Goal: Task Accomplishment & Management: Manage account settings

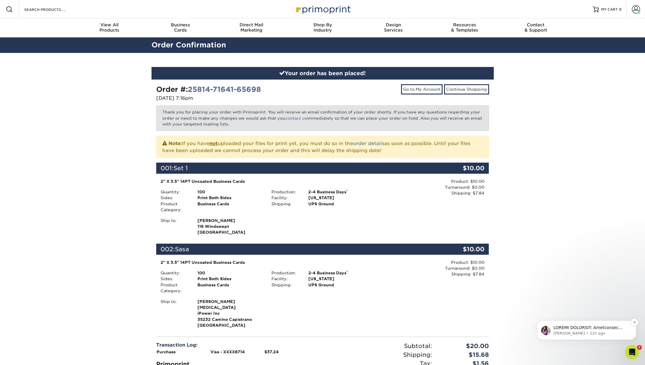
click at [594, 335] on p "Erica • 11h ago" at bounding box center [590, 333] width 75 height 5
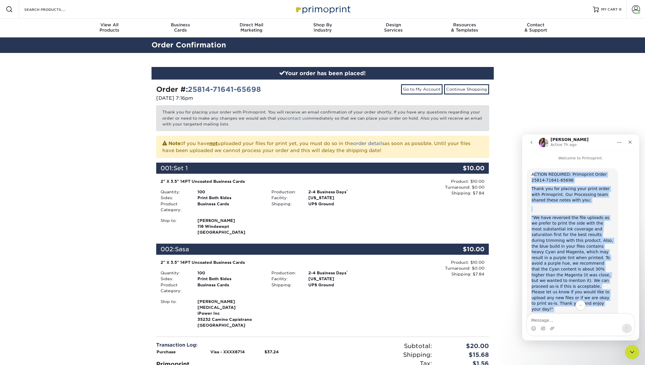
scroll to position [100, 0]
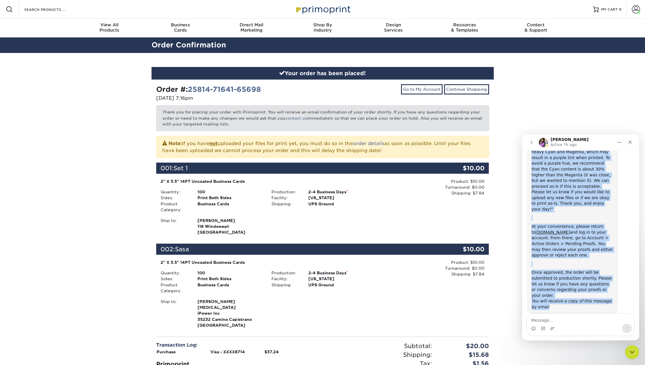
drag, startPoint x: 534, startPoint y: 174, endPoint x: 587, endPoint y: 305, distance: 141.9
click at [587, 305] on div "ACTION REQUIRED: Primoprint Order 25814-71641-65698 Thank you for placing your …" at bounding box center [581, 197] width 108 height 258
copy div "CTION REQUIRED: Primoprint Order 25814-71641-65698 Thank you for placing your p…"
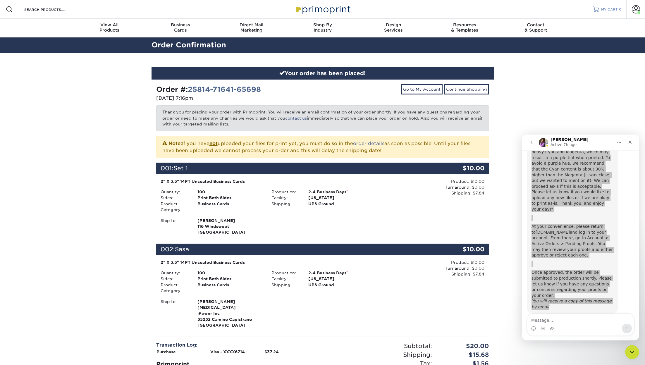
click at [610, 9] on span "MY CART" at bounding box center [609, 9] width 17 height 5
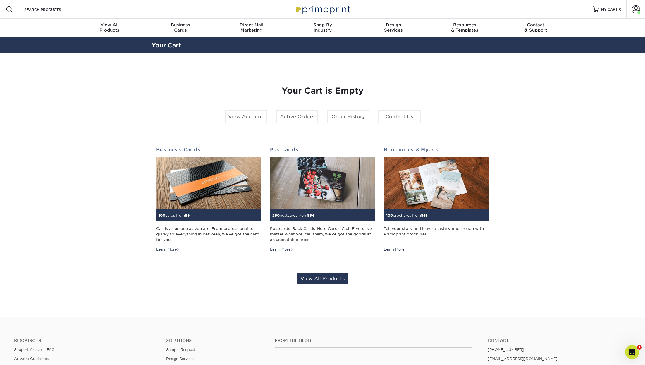
click at [296, 123] on div "View Account Active Orders Order History Contact Us" at bounding box center [322, 119] width 205 height 18
click at [296, 119] on link "Active Orders" at bounding box center [297, 116] width 42 height 13
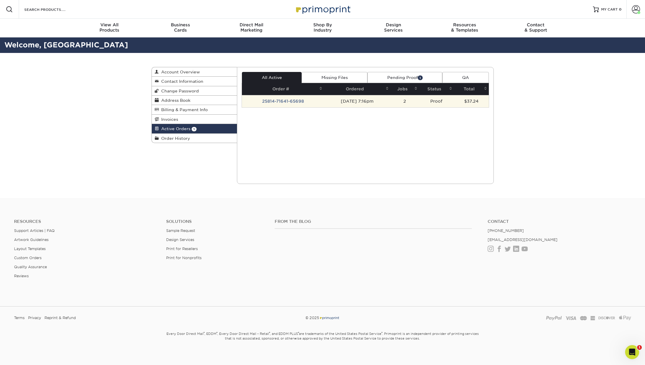
click at [300, 101] on td "25814-71641-65698" at bounding box center [283, 101] width 82 height 12
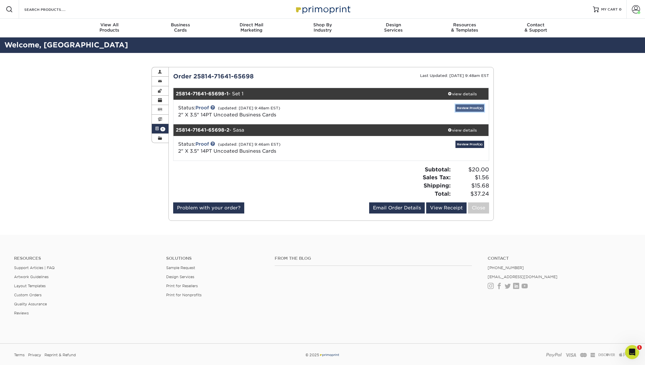
click at [471, 109] on link "Review Proof(s)" at bounding box center [469, 107] width 29 height 7
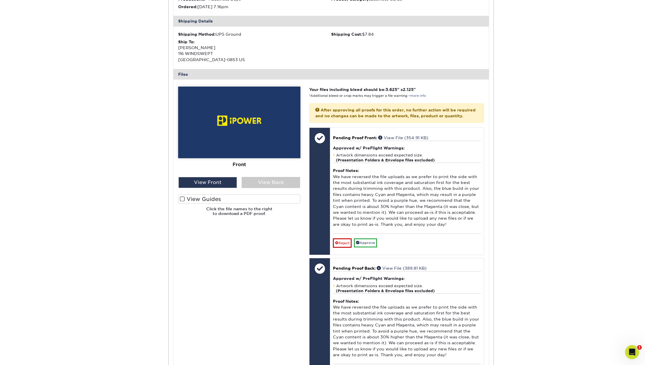
scroll to position [211, 0]
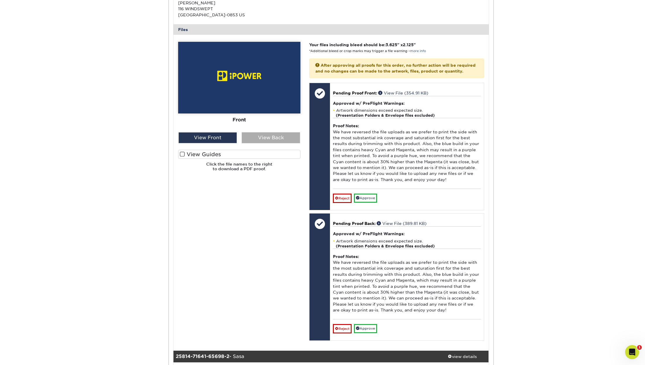
click at [269, 139] on div "View Back" at bounding box center [271, 137] width 58 height 11
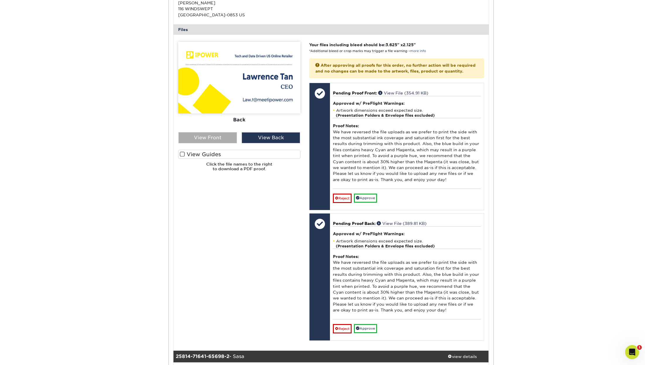
click at [219, 134] on div "View Front" at bounding box center [207, 137] width 58 height 11
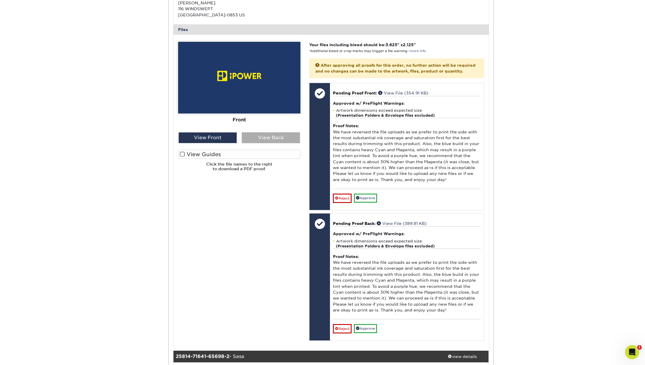
click at [264, 134] on div "View Back" at bounding box center [271, 137] width 58 height 11
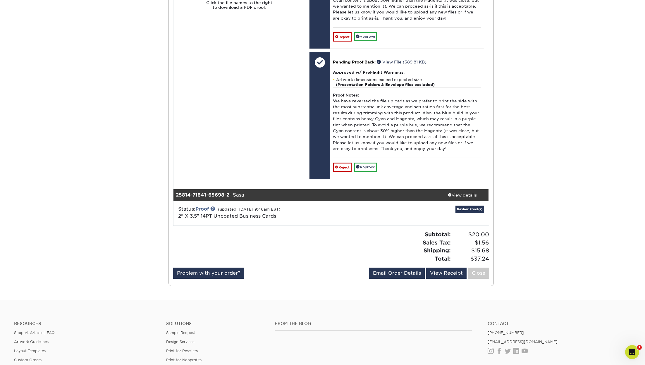
scroll to position [413, 0]
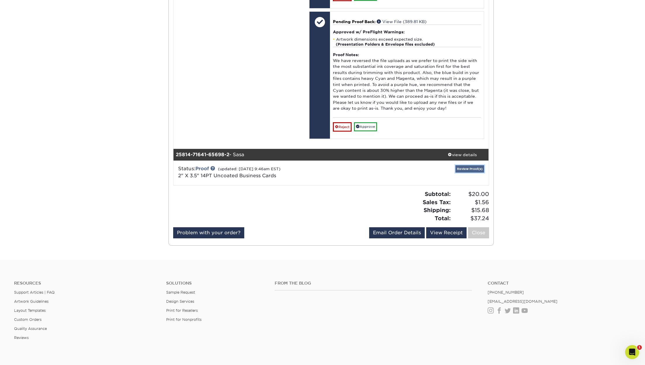
click at [474, 173] on link "Review Proof(s)" at bounding box center [469, 168] width 29 height 7
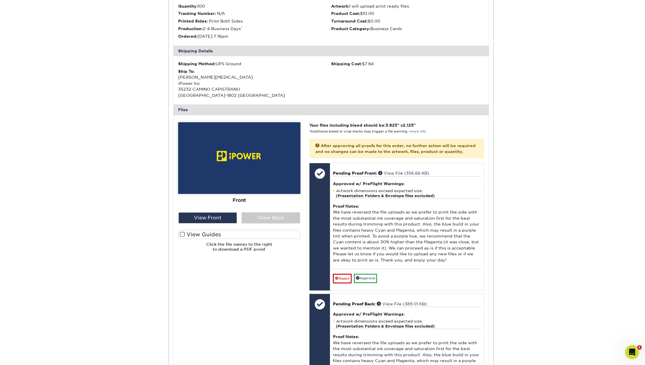
scroll to position [618, 0]
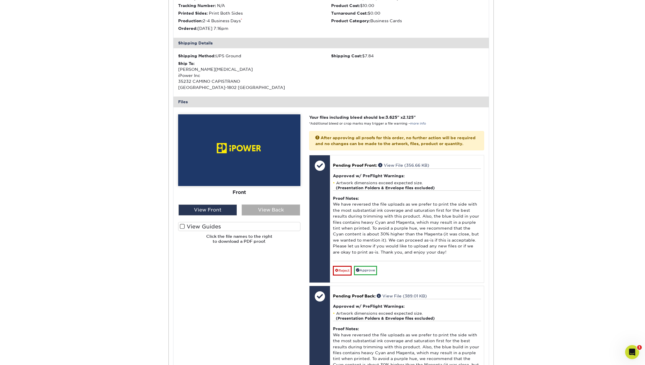
click at [267, 214] on div "View Back" at bounding box center [271, 209] width 58 height 11
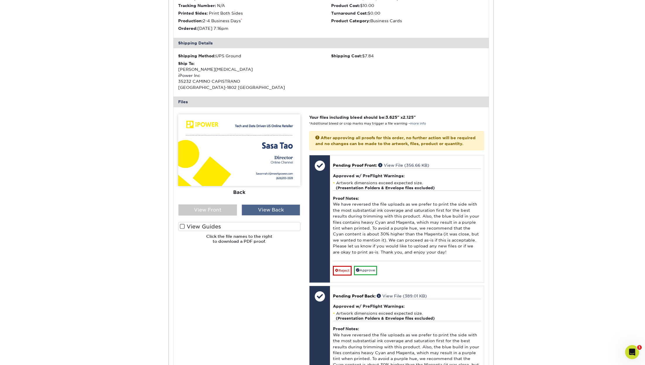
click at [267, 214] on div "View Back" at bounding box center [271, 209] width 58 height 11
click at [222, 215] on div "View Front" at bounding box center [207, 209] width 58 height 11
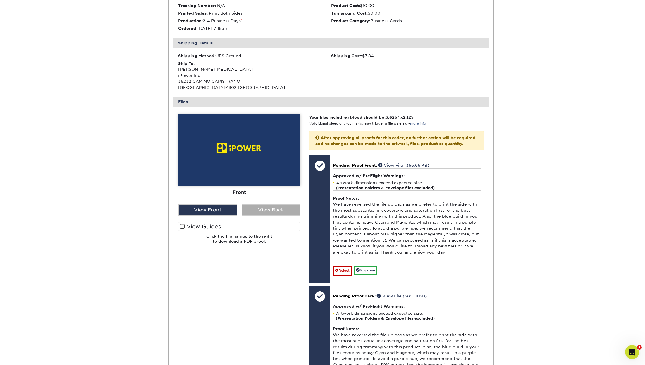
click at [268, 215] on div "View Back" at bounding box center [271, 209] width 58 height 11
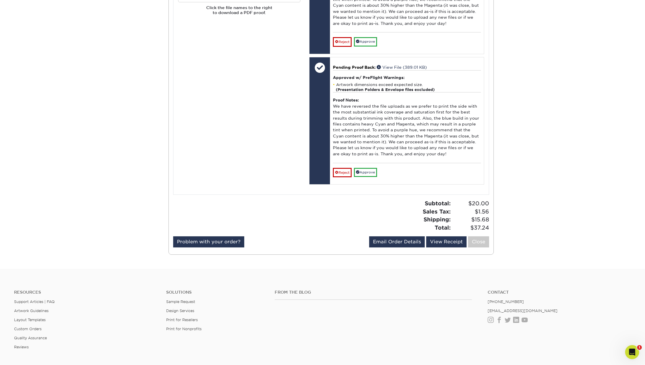
scroll to position [842, 0]
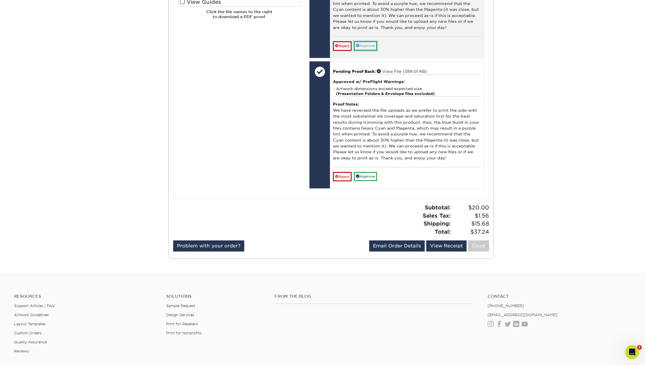
click at [368, 50] on link "Approve" at bounding box center [365, 45] width 23 height 9
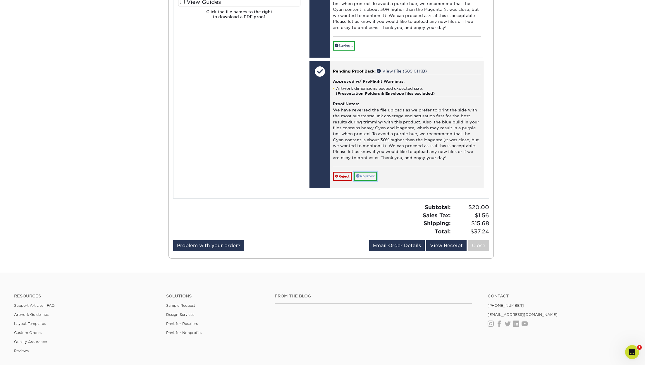
click at [367, 181] on link "Approve" at bounding box center [365, 176] width 23 height 9
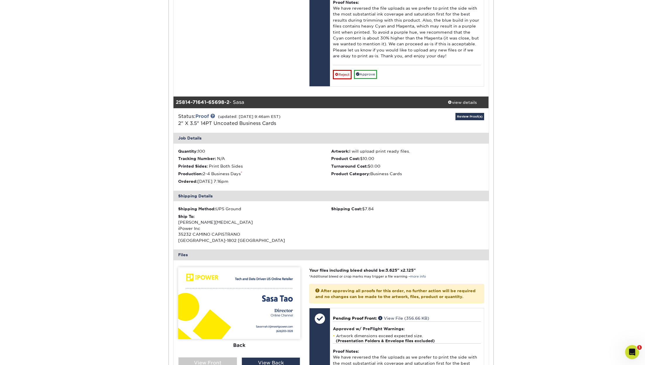
scroll to position [448, 0]
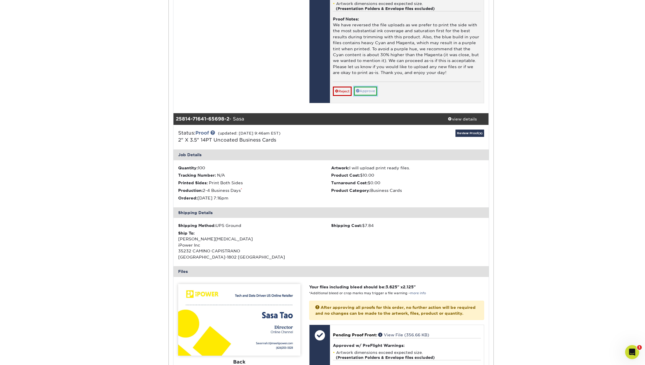
click at [367, 96] on link "Approve" at bounding box center [365, 91] width 23 height 9
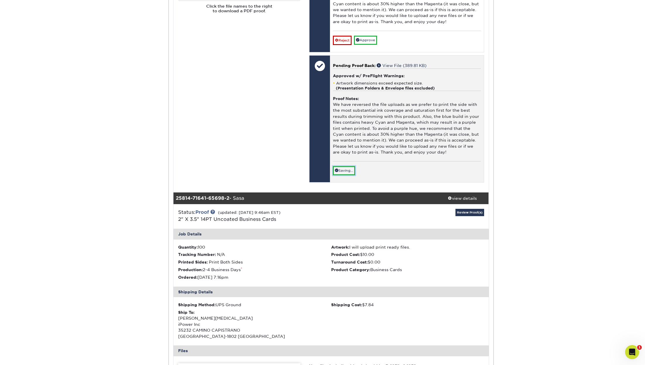
scroll to position [289, 0]
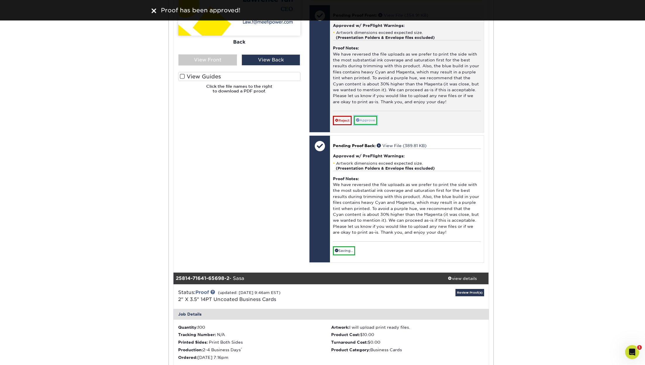
click at [366, 124] on link "Approve" at bounding box center [365, 120] width 23 height 9
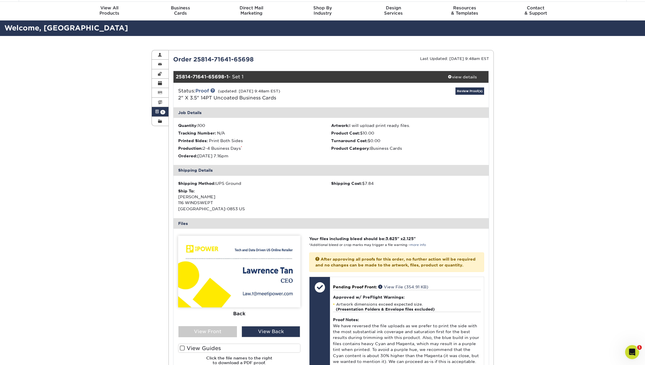
scroll to position [0, 0]
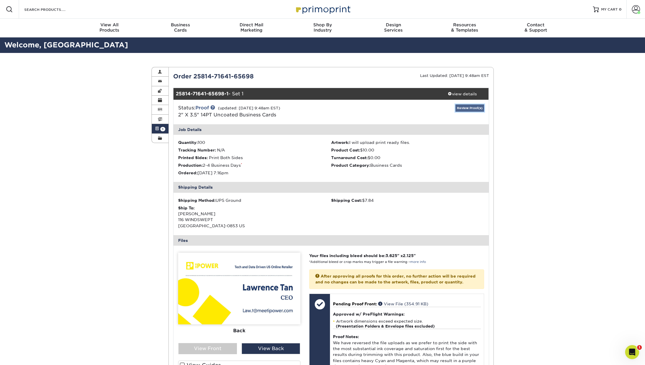
click at [470, 107] on link "Review Proof(s)" at bounding box center [469, 107] width 29 height 7
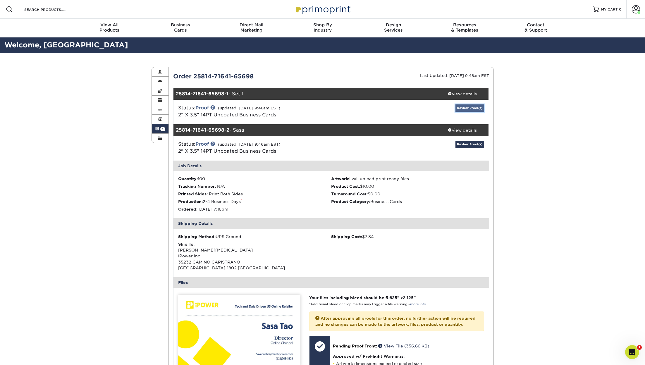
click at [470, 107] on link "Review Proof(s)" at bounding box center [469, 107] width 29 height 7
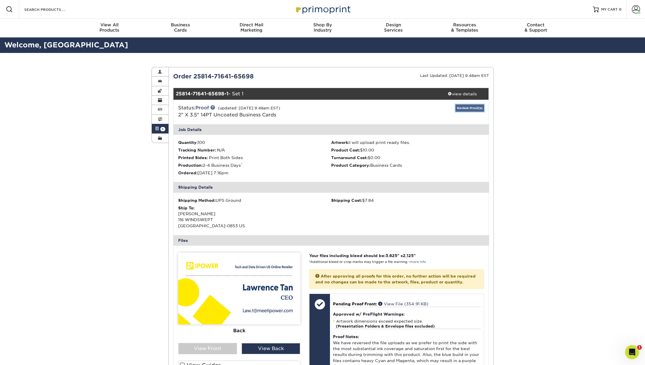
click at [470, 108] on link "Review Proof(s)" at bounding box center [469, 107] width 29 height 7
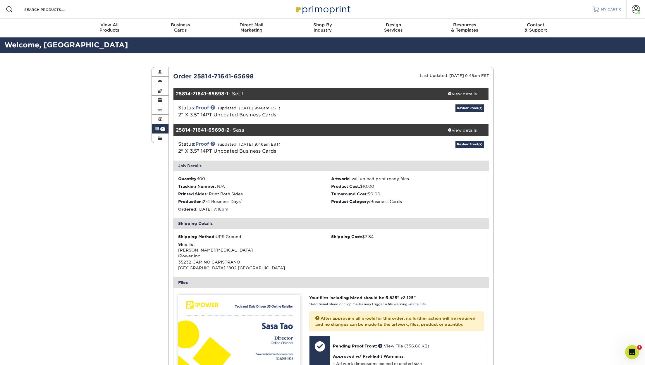
click at [607, 6] on link "MY CART 0" at bounding box center [607, 9] width 29 height 19
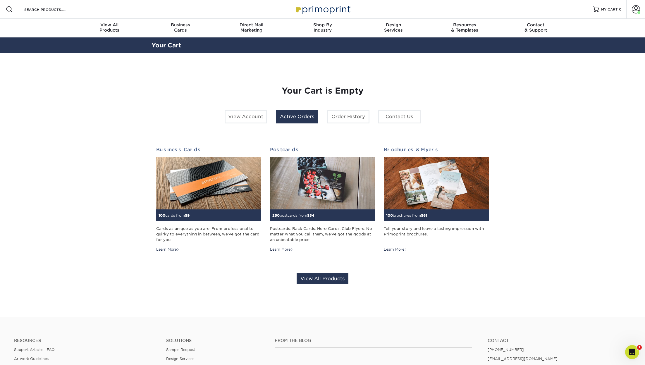
click at [303, 118] on link "Active Orders" at bounding box center [297, 116] width 42 height 13
